Goal: Book appointment/travel/reservation

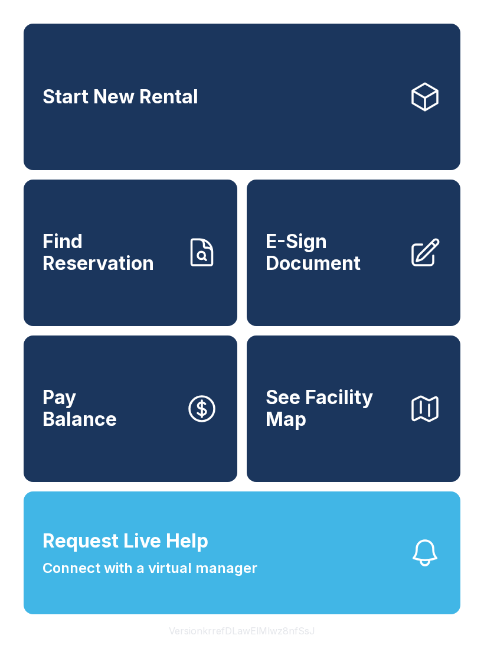
click at [143, 86] on link "Start New Rental" at bounding box center [242, 97] width 437 height 146
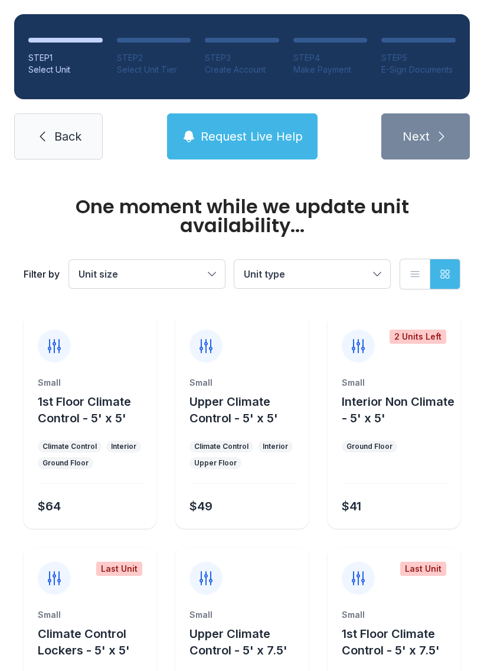
click at [325, 670] on ul "Small 1st Floor Climate Control - 5' x 5' Climate Control Interior Ground Floor…" at bounding box center [242, 537] width 437 height 445
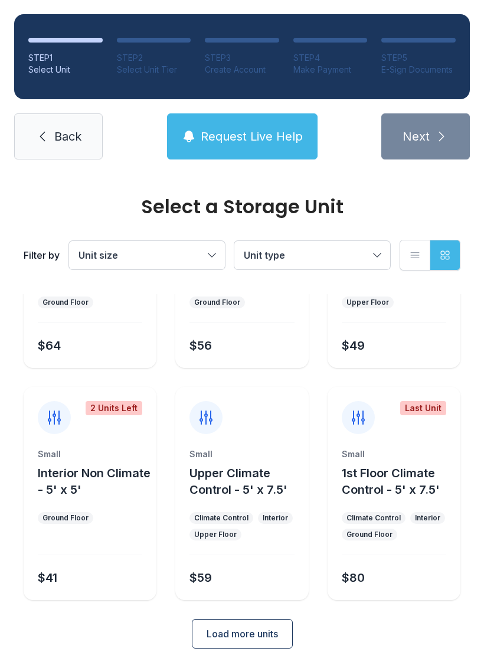
scroll to position [141, 0]
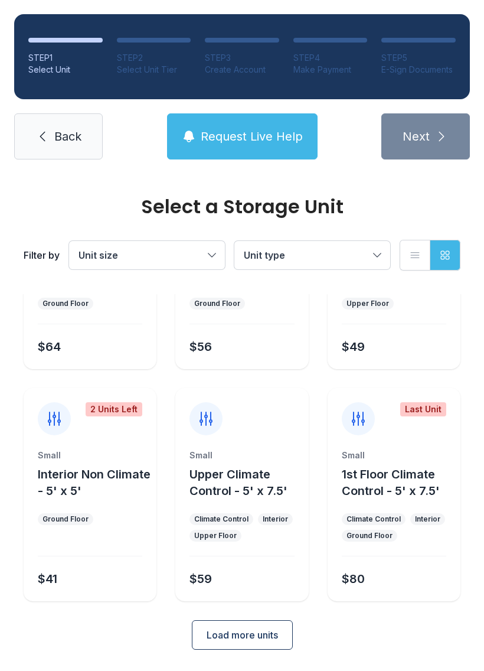
click at [34, 129] on link "Back" at bounding box center [58, 136] width 89 height 46
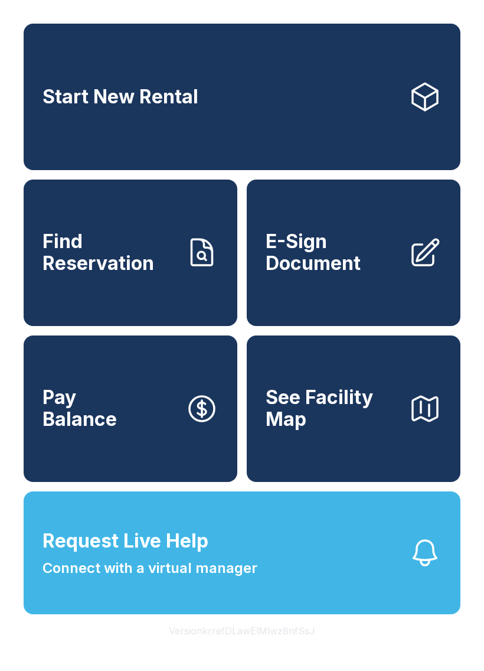
click at [71, 299] on link "Find Reservation" at bounding box center [131, 253] width 214 height 146
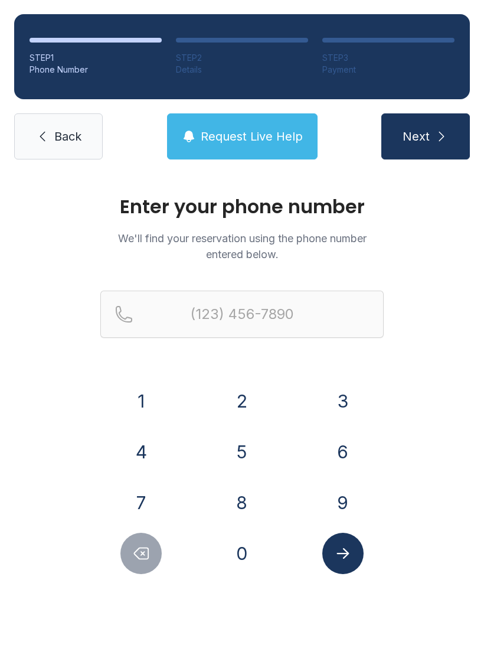
click at [43, 131] on icon at bounding box center [42, 136] width 14 height 14
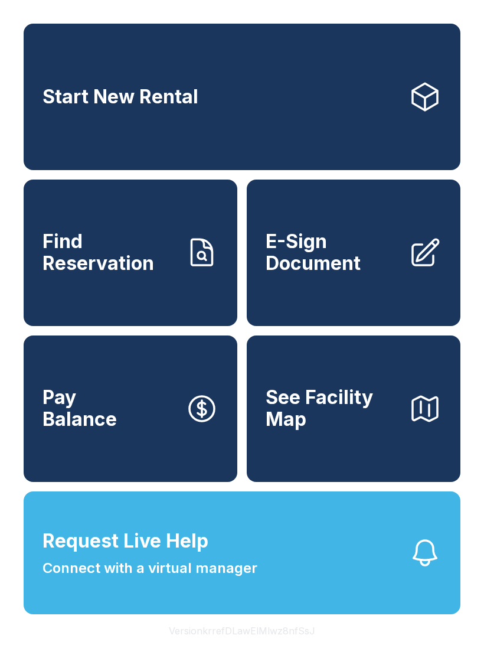
click at [144, 670] on div "Start New Rental Find Reservation E-Sign Document Pay Balance See Facility Map …" at bounding box center [242, 335] width 484 height 671
